Goal: Navigation & Orientation: Find specific page/section

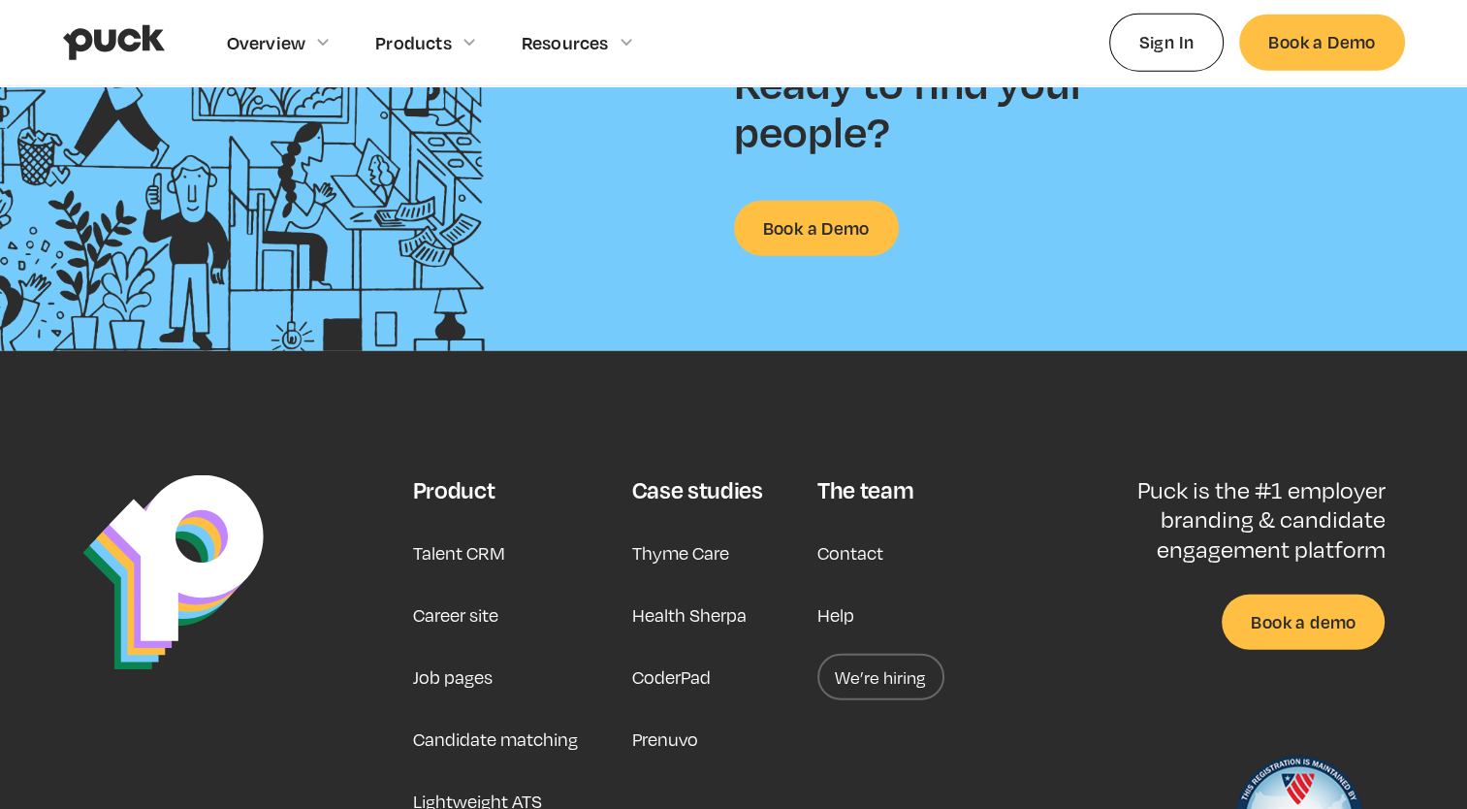
scroll to position [4980, 0]
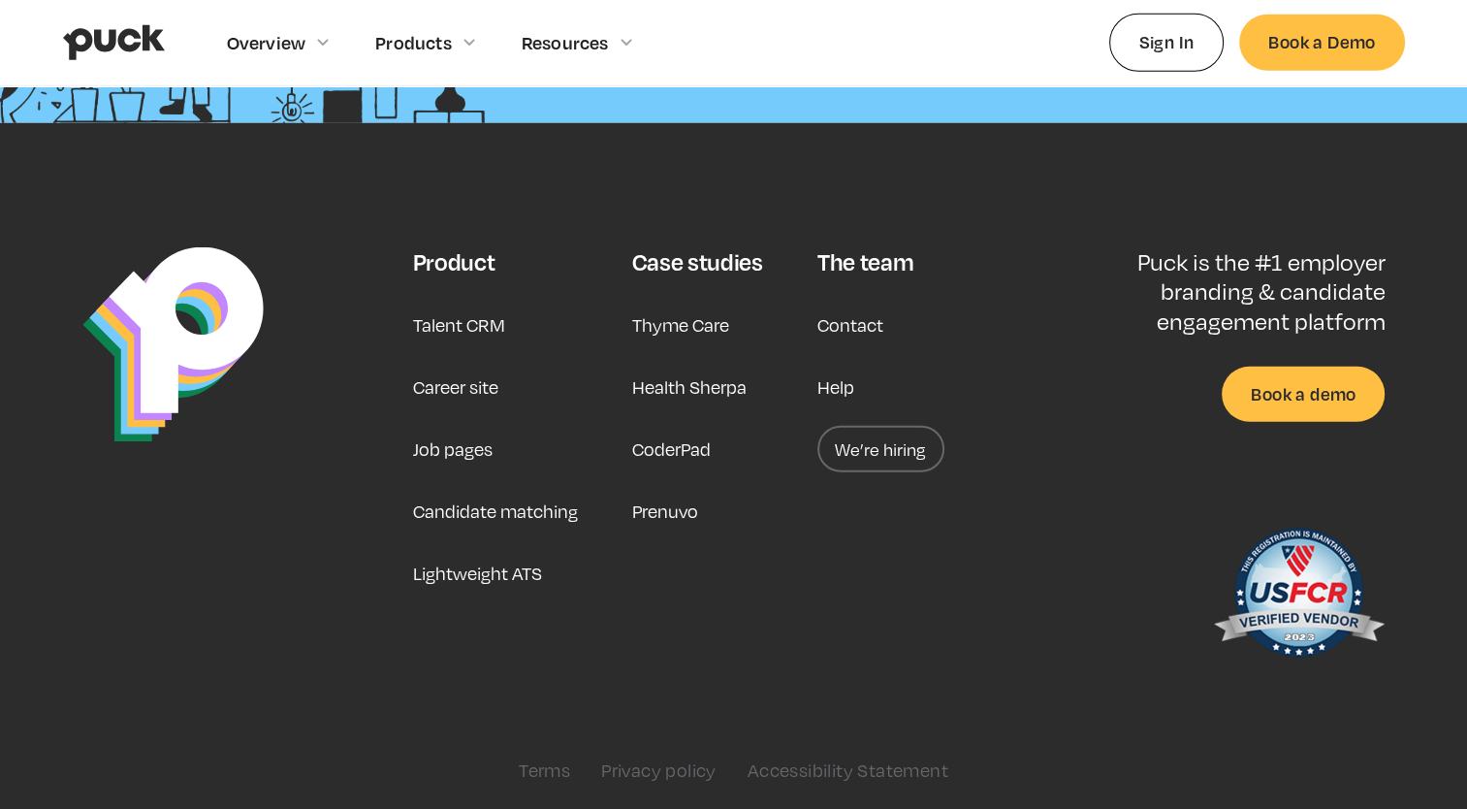
click at [453, 383] on link "Career site" at bounding box center [454, 387] width 85 height 47
